Goal: Navigation & Orientation: Find specific page/section

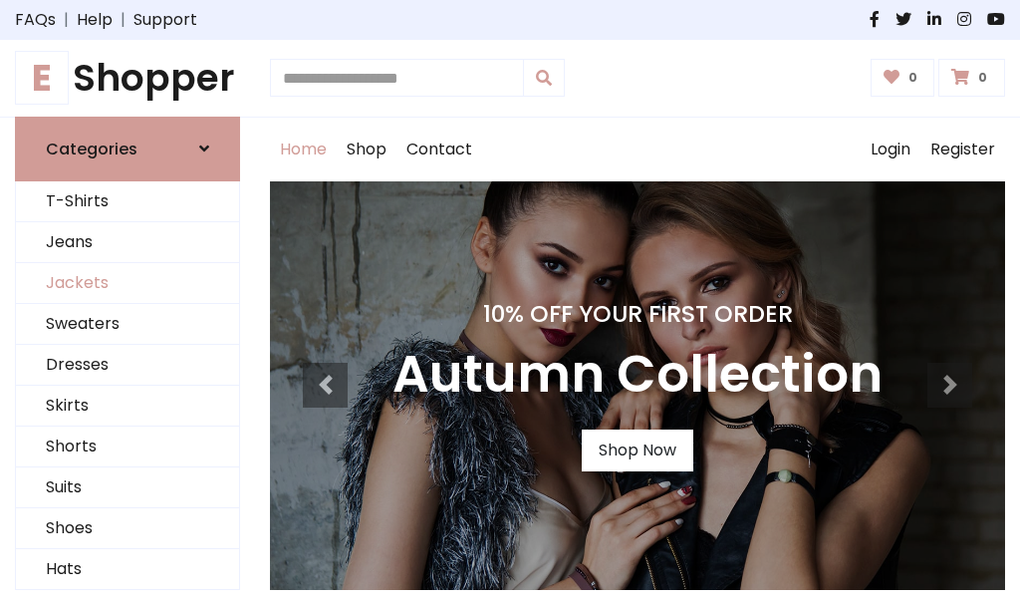
click at [127, 283] on link "Jackets" at bounding box center [127, 283] width 223 height 41
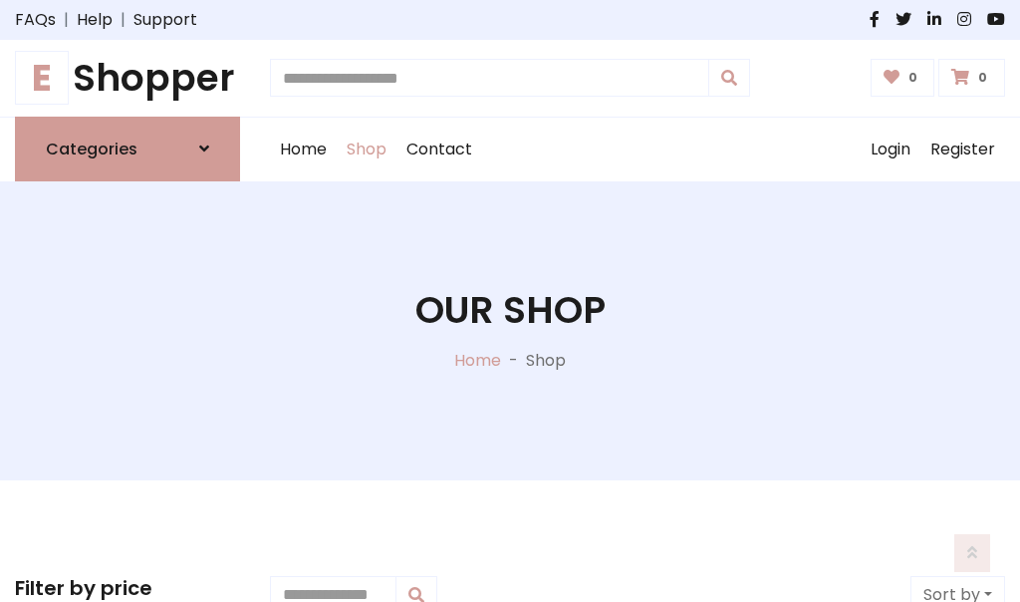
scroll to position [900, 0]
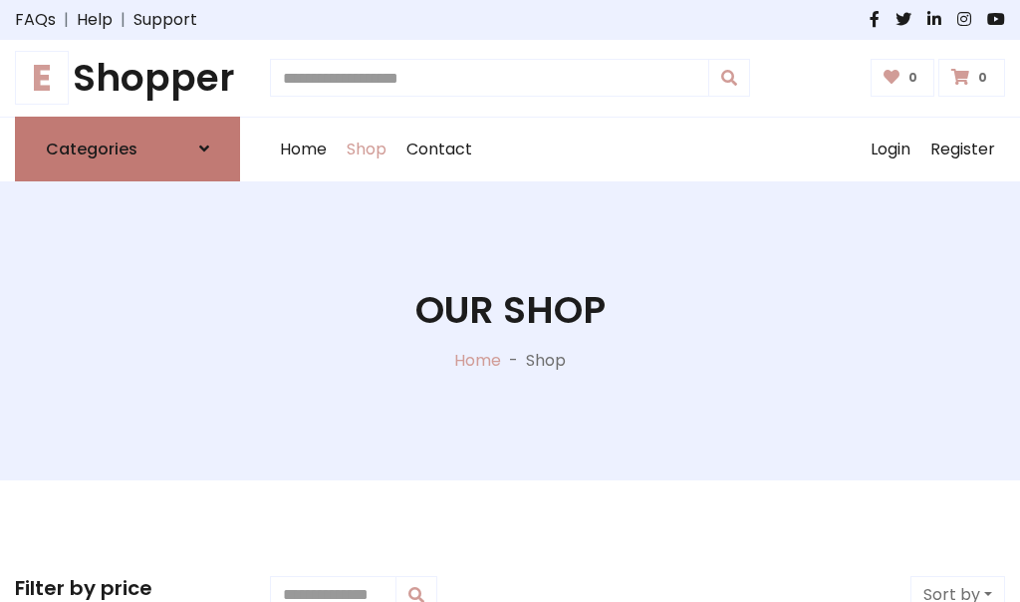
click at [127, 148] on h6 "Categories" at bounding box center [92, 148] width 92 height 19
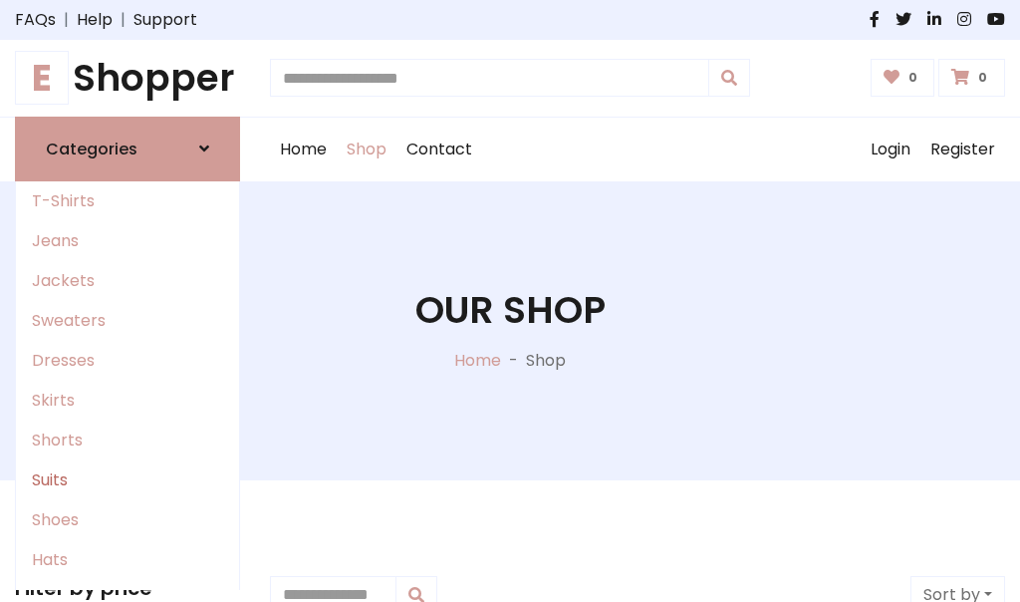
click at [127, 479] on link "Suits" at bounding box center [127, 480] width 223 height 40
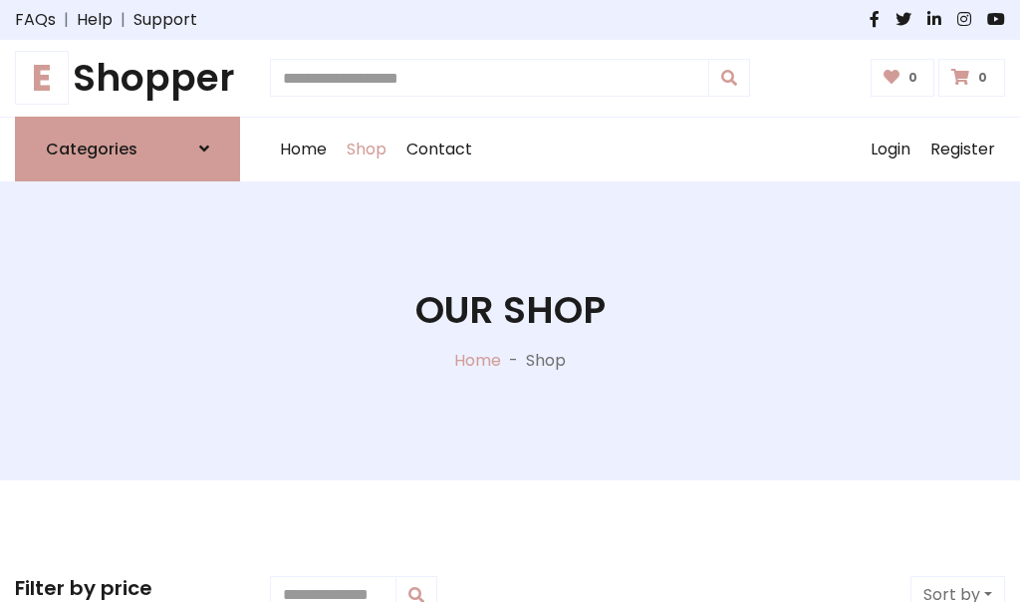
scroll to position [1439, 0]
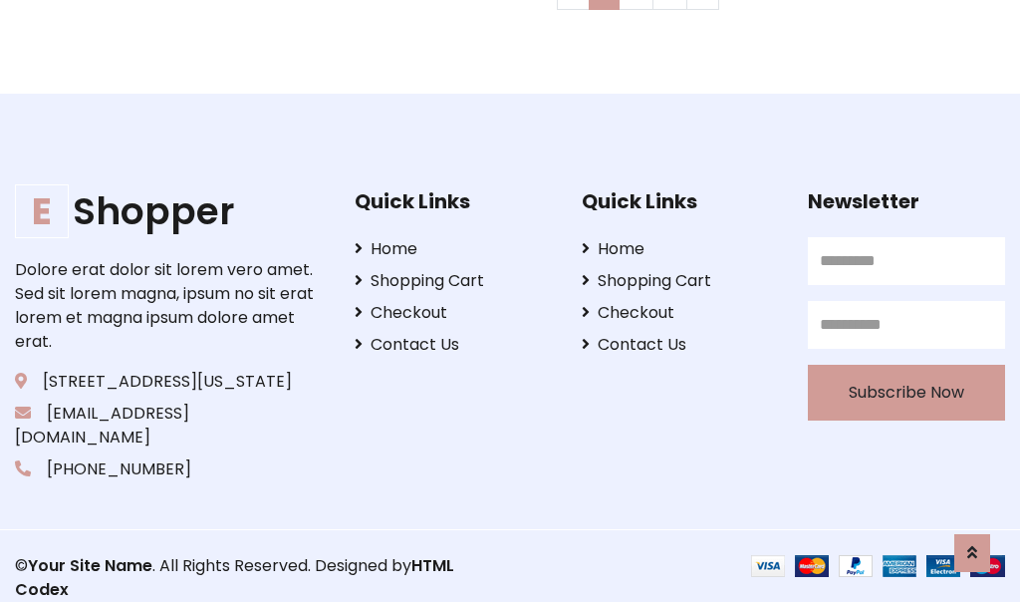
scroll to position [0, 0]
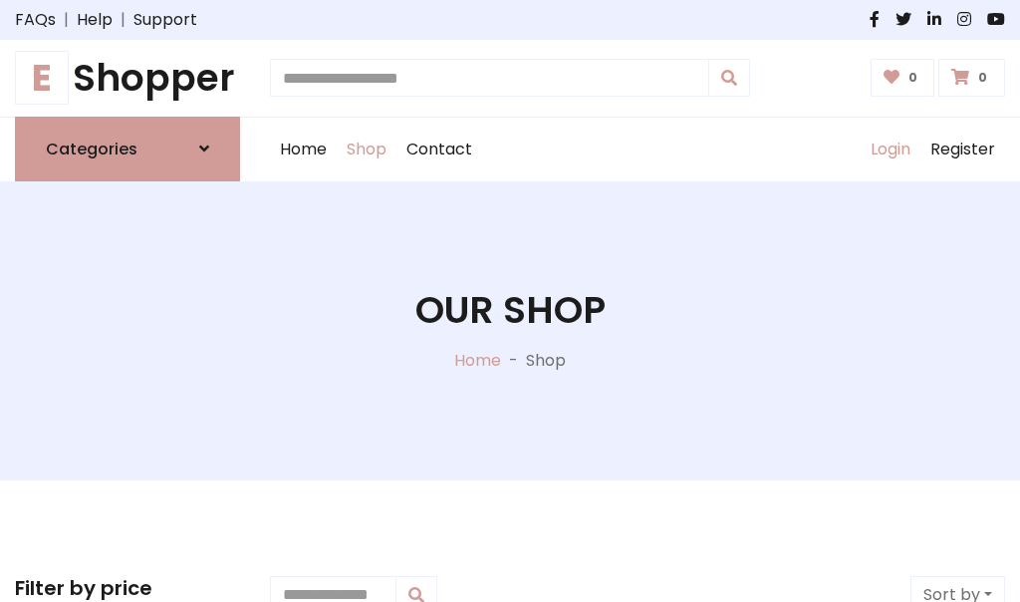
click at [889, 148] on link "Login" at bounding box center [891, 150] width 60 height 64
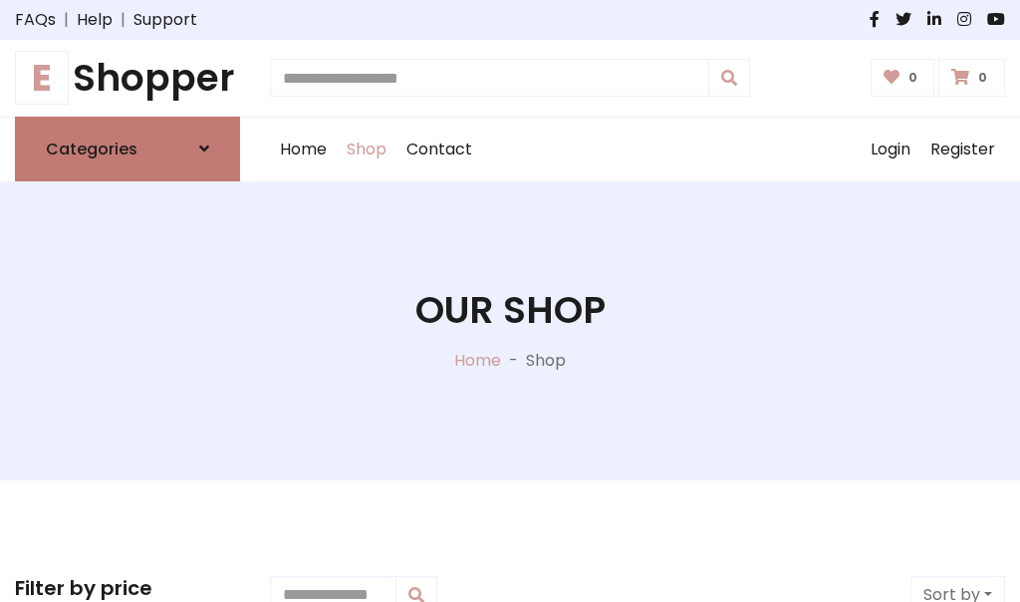
click at [204, 148] on icon at bounding box center [204, 148] width 10 height 16
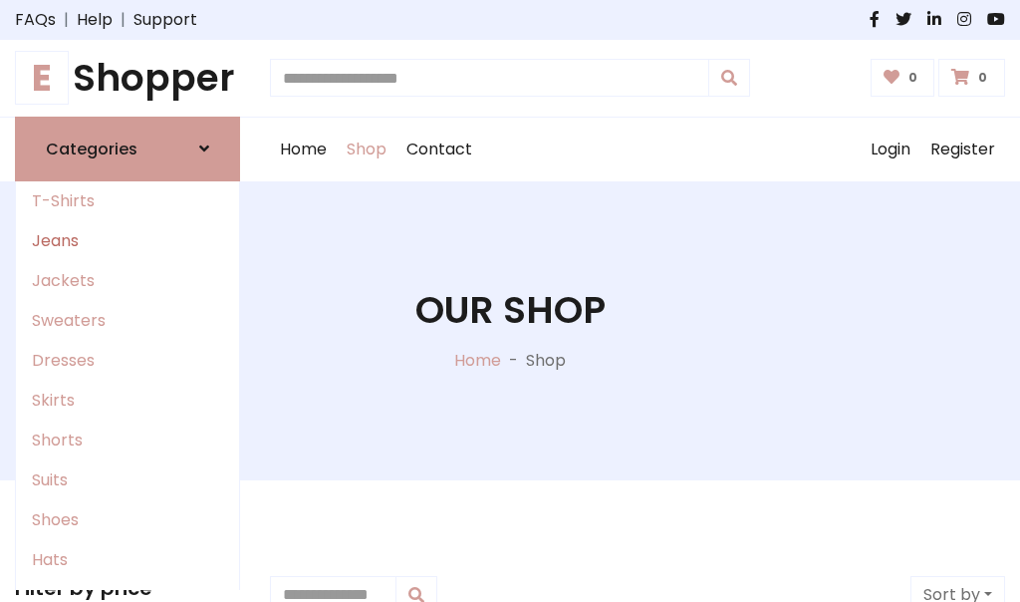
click at [127, 240] on link "Jeans" at bounding box center [127, 241] width 223 height 40
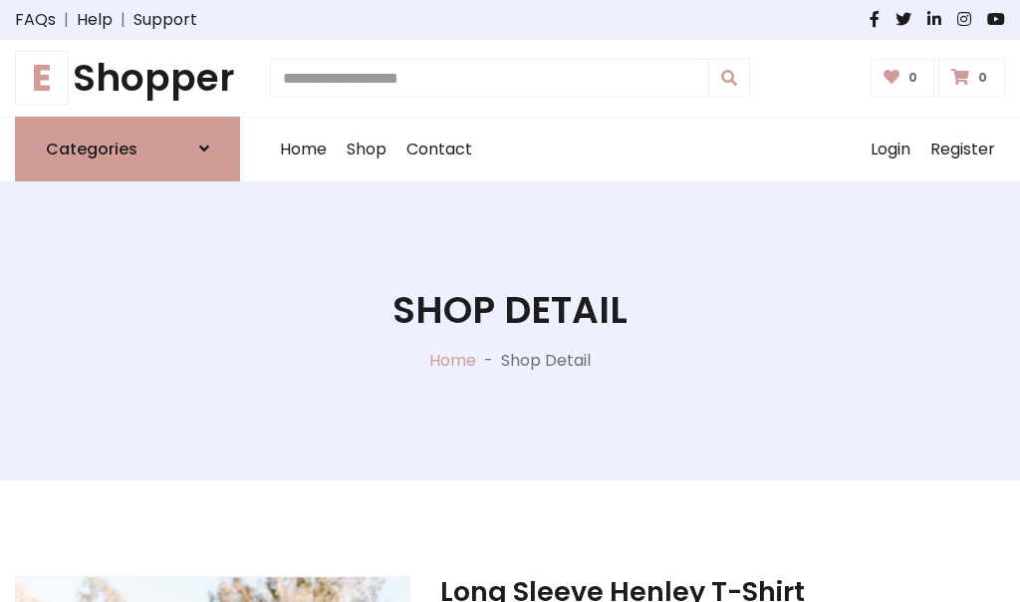
scroll to position [1861, 0]
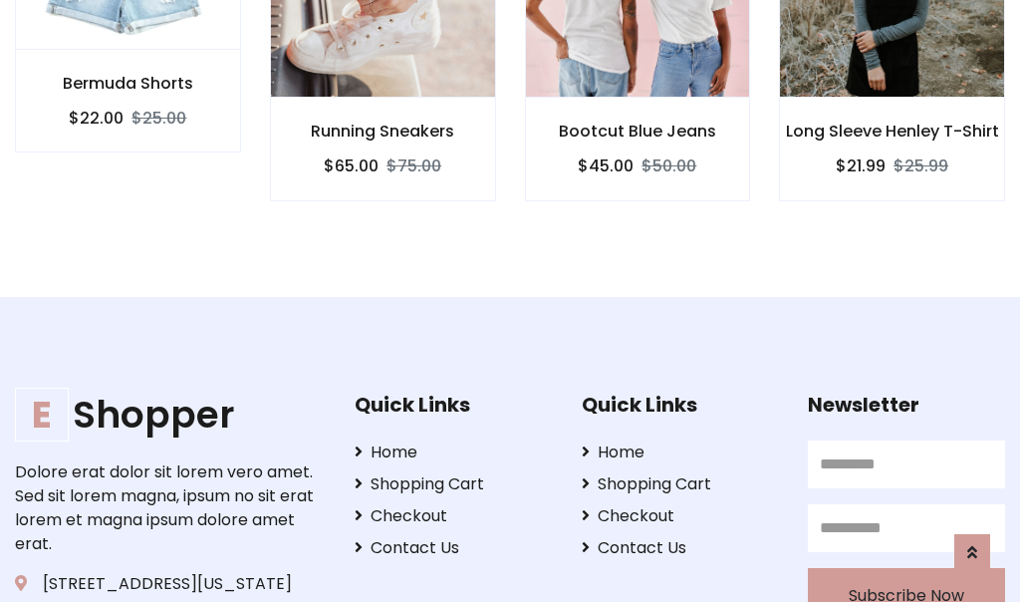
scroll to position [1859, 0]
